Goal: Find specific page/section: Find specific page/section

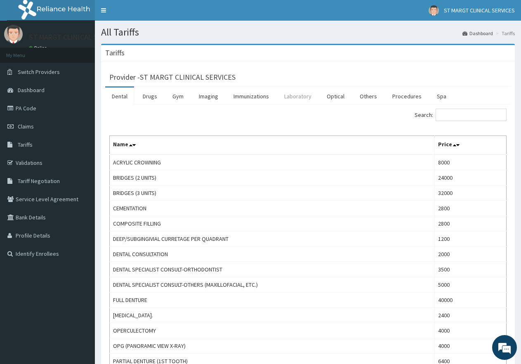
click at [298, 96] on link "Laboratory" at bounding box center [298, 96] width 40 height 17
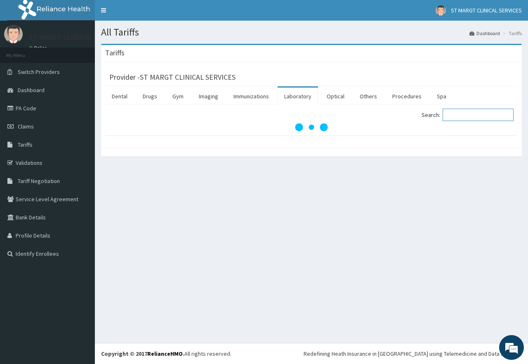
click at [473, 114] on input "Search:" at bounding box center [478, 115] width 71 height 12
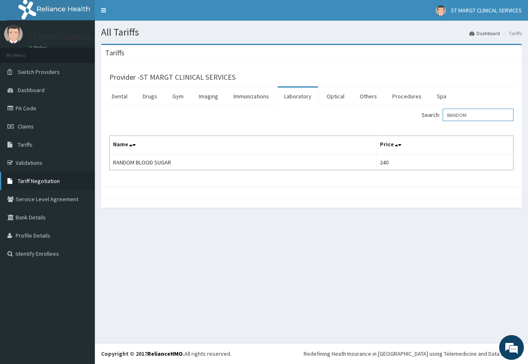
type input "RANDOM"
click at [37, 181] on span "Tariff Negotiation" at bounding box center [39, 180] width 42 height 7
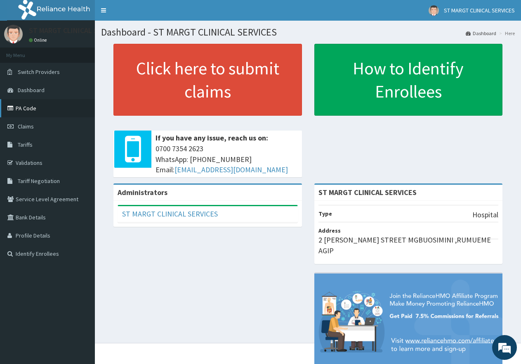
click at [30, 111] on link "PA Code" at bounding box center [47, 108] width 95 height 18
